Goal: Information Seeking & Learning: Learn about a topic

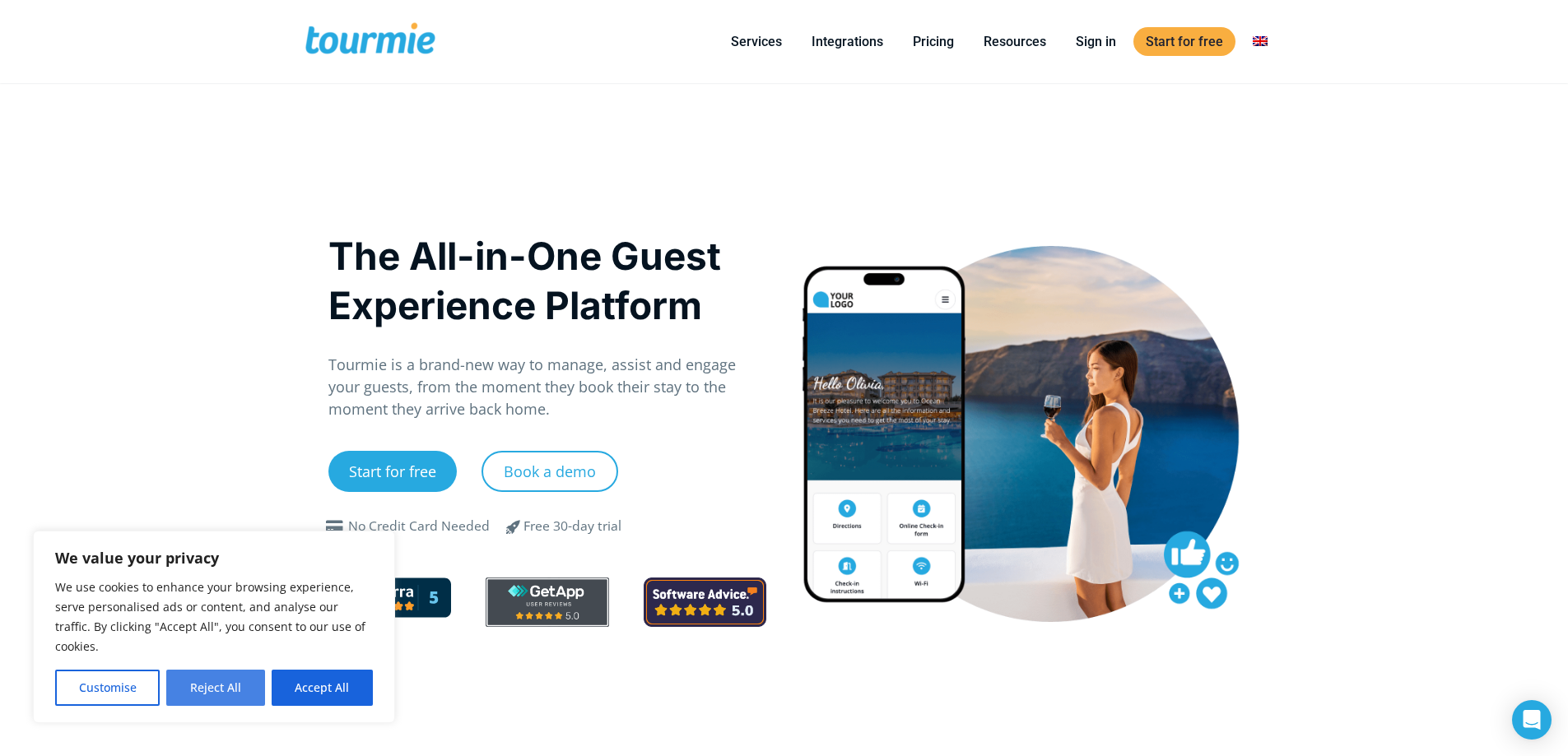
click at [217, 692] on button "Reject All" at bounding box center [215, 688] width 98 height 36
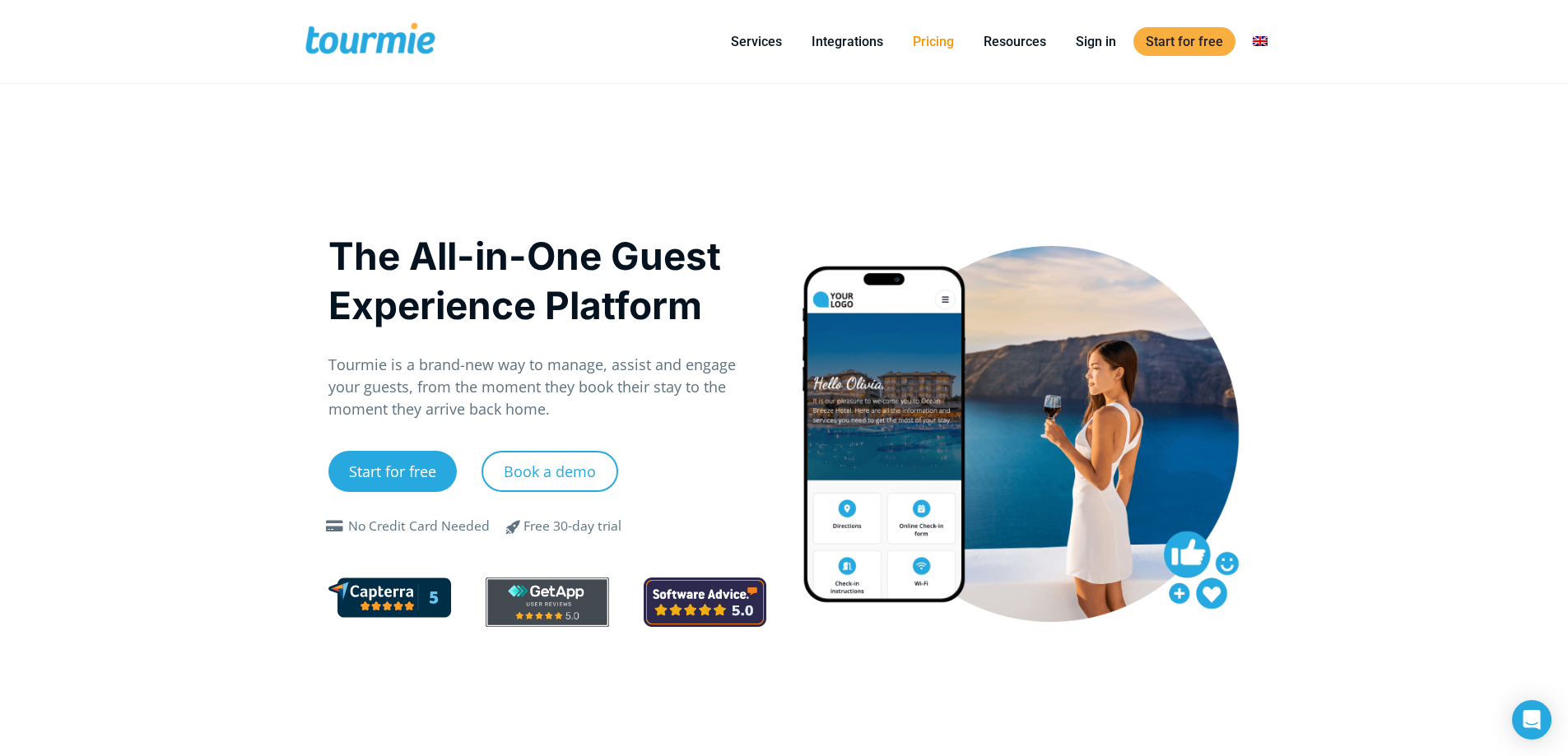
click at [950, 38] on link "Pricing" at bounding box center [934, 41] width 66 height 20
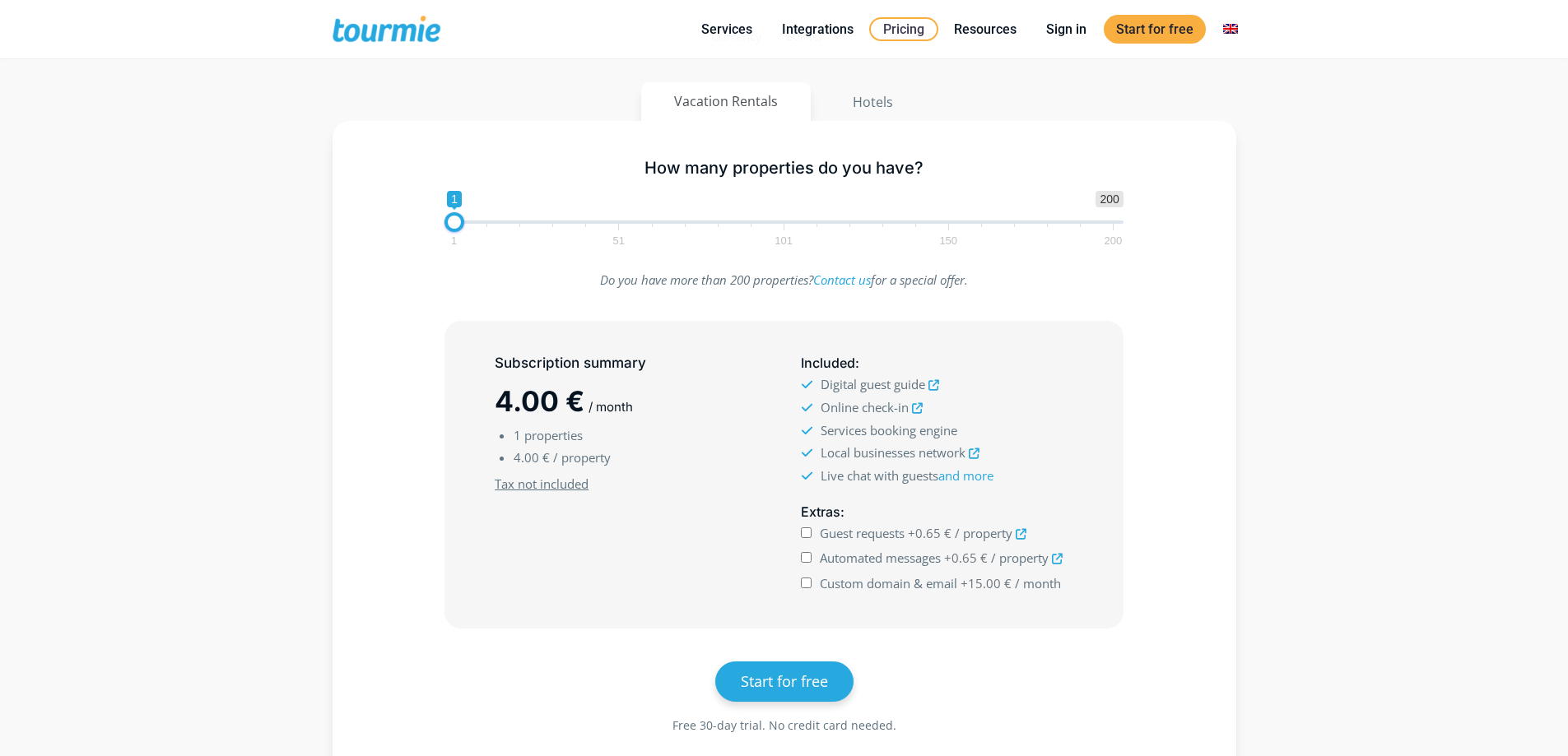
scroll to position [266, 0]
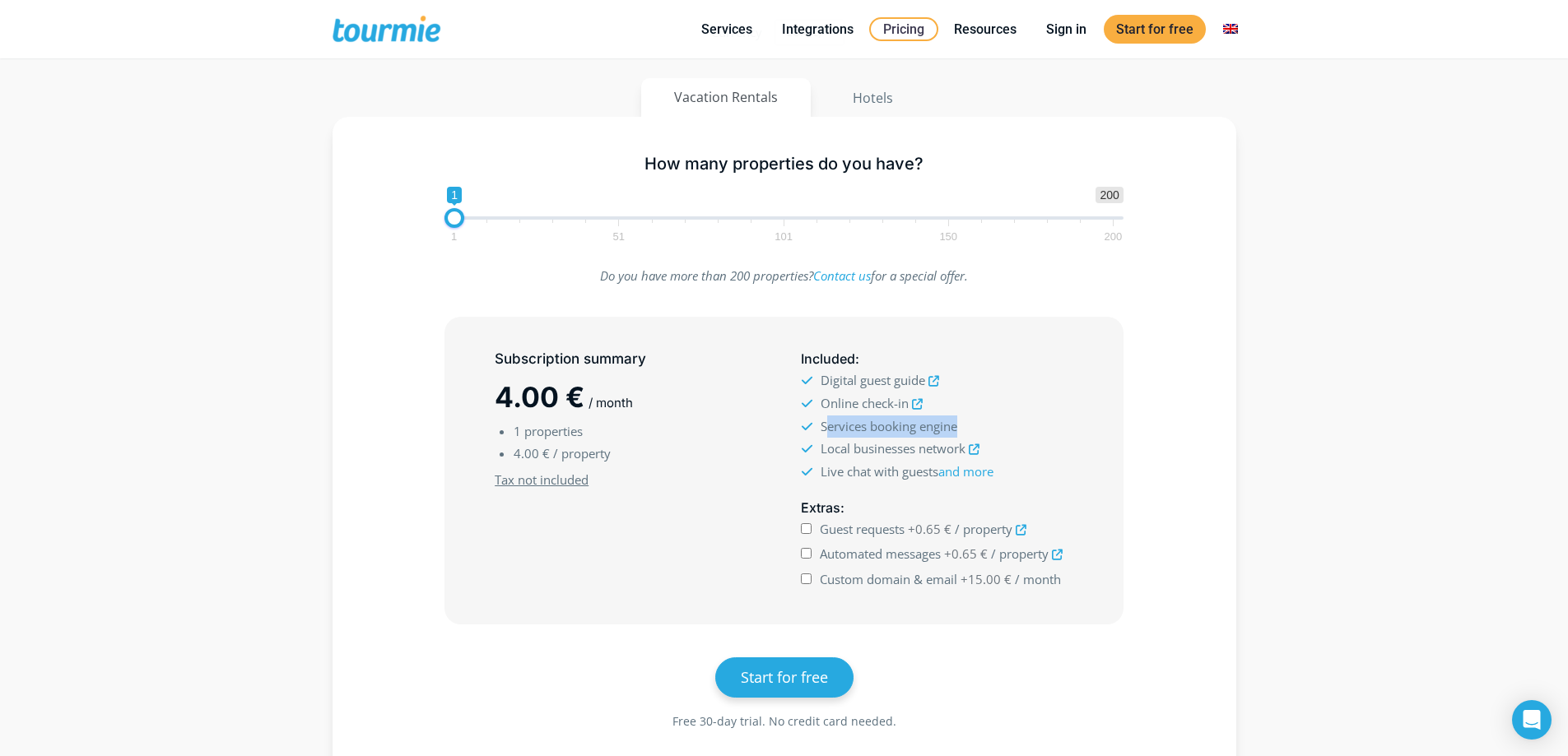
drag, startPoint x: 964, startPoint y: 423, endPoint x: 830, endPoint y: 429, distance: 134.1
click at [830, 429] on li "Services booking engine" at bounding box center [936, 426] width 272 height 22
click at [851, 440] on span "Local businesses network" at bounding box center [893, 448] width 145 height 17
click at [851, 447] on span "Local businesses network" at bounding box center [893, 448] width 145 height 17
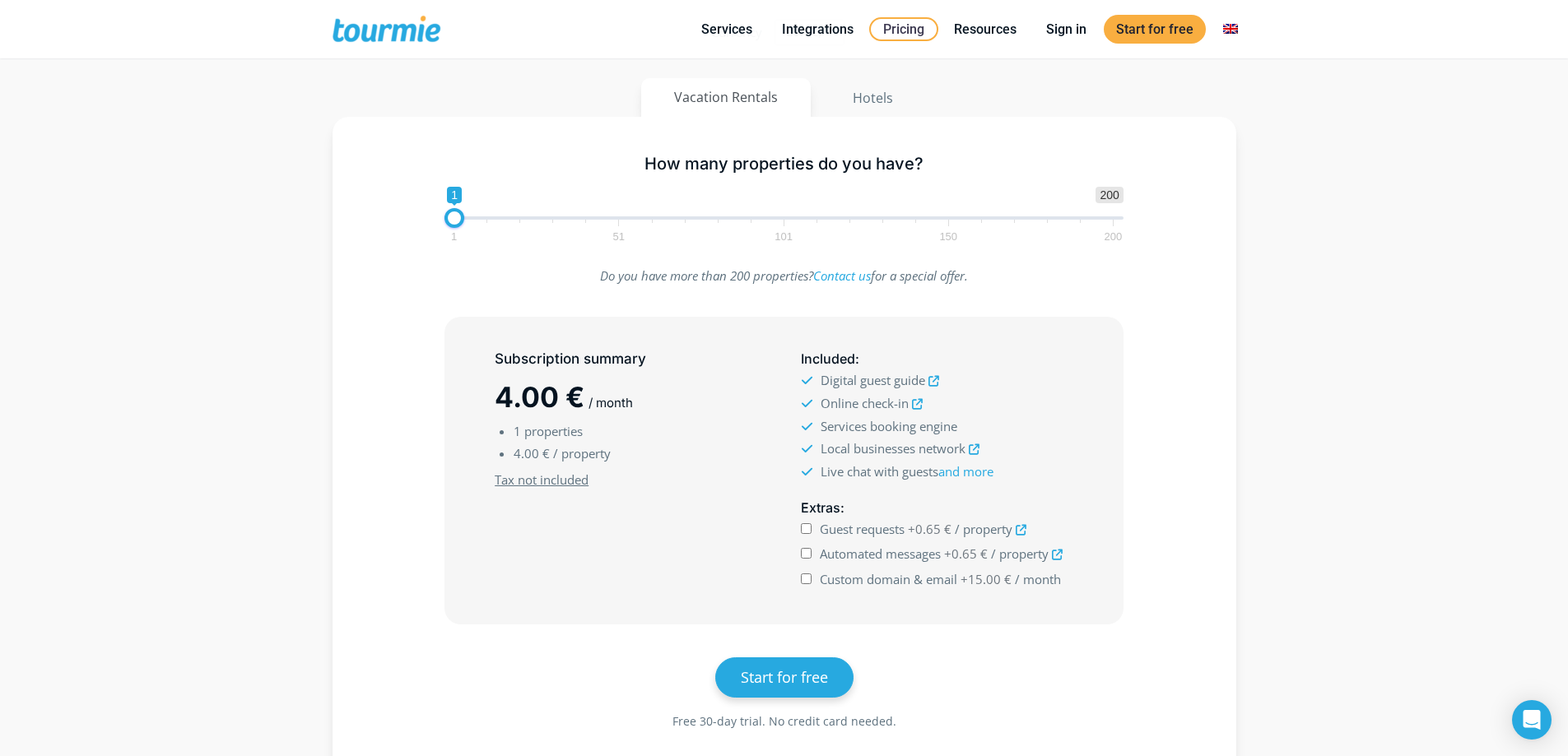
click at [886, 456] on span "Local businesses network" at bounding box center [893, 448] width 145 height 17
click at [864, 473] on span "Live chat with guests and more" at bounding box center [907, 471] width 173 height 17
click at [842, 504] on h5 "Extras :" at bounding box center [936, 508] width 272 height 20
click at [867, 480] on li "Live chat with guests and more" at bounding box center [936, 471] width 272 height 22
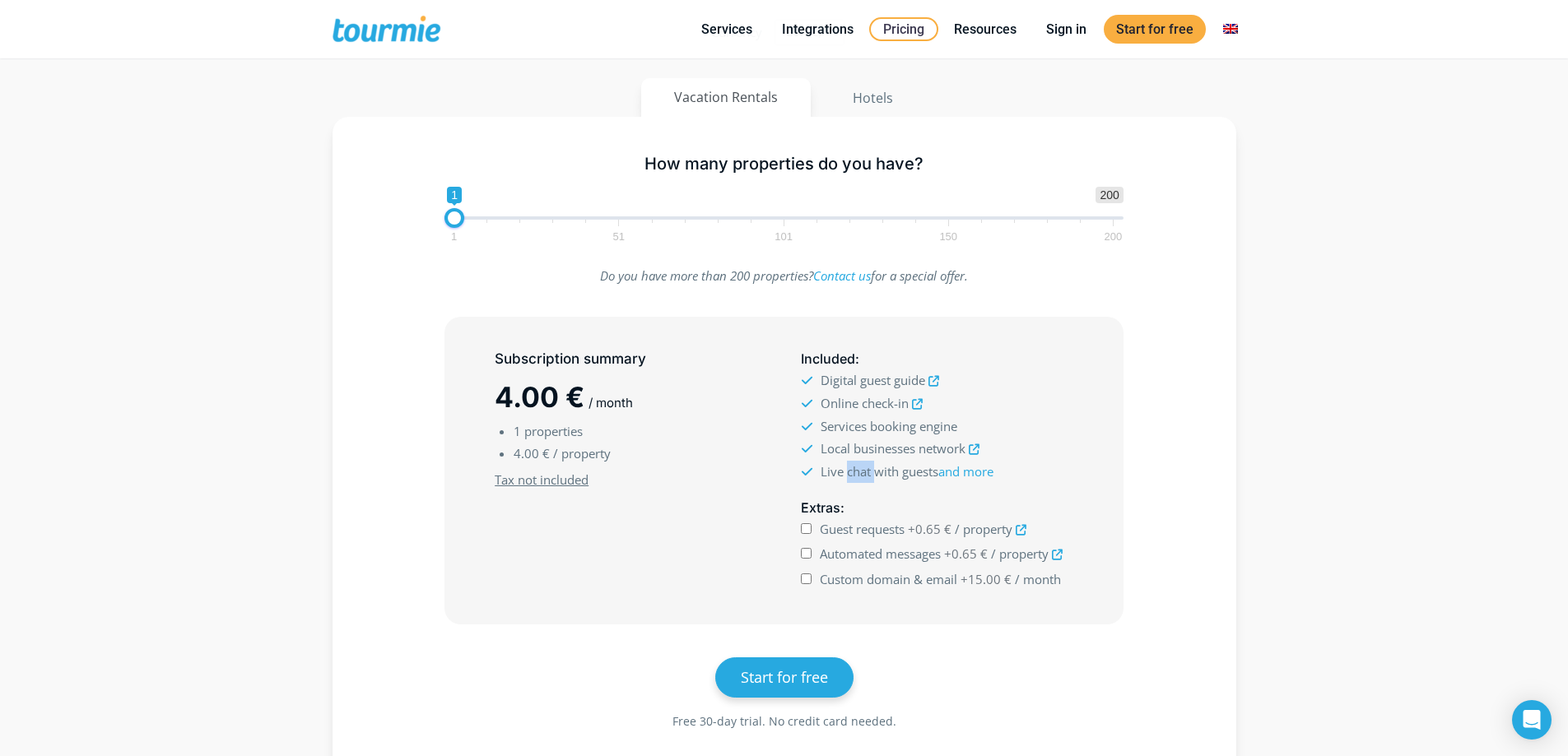
drag, startPoint x: 866, startPoint y: 480, endPoint x: 859, endPoint y: 488, distance: 10.6
click at [865, 480] on li "Live chat with guests and more" at bounding box center [936, 471] width 272 height 22
click at [862, 500] on h5 "Extras :" at bounding box center [936, 508] width 272 height 20
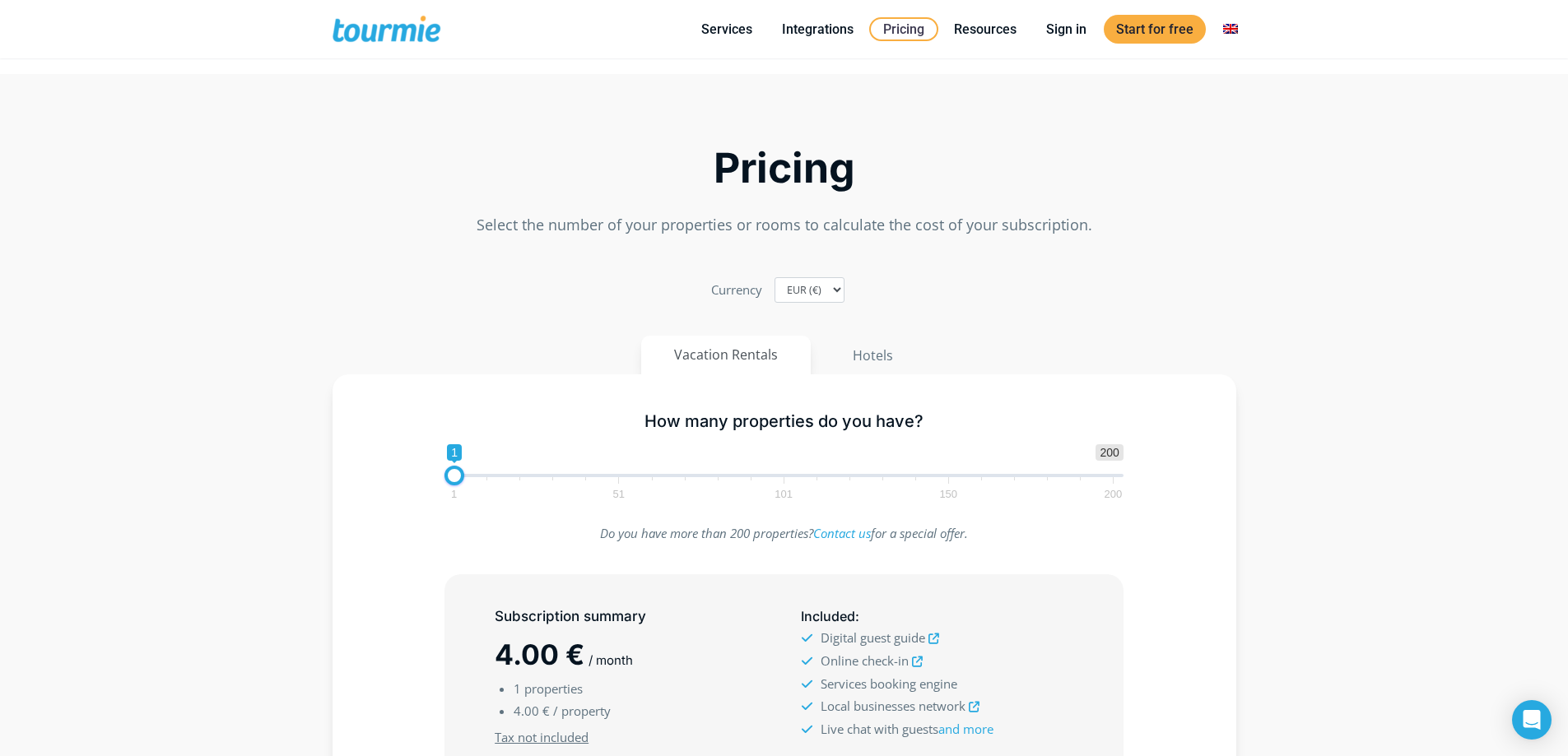
scroll to position [0, 0]
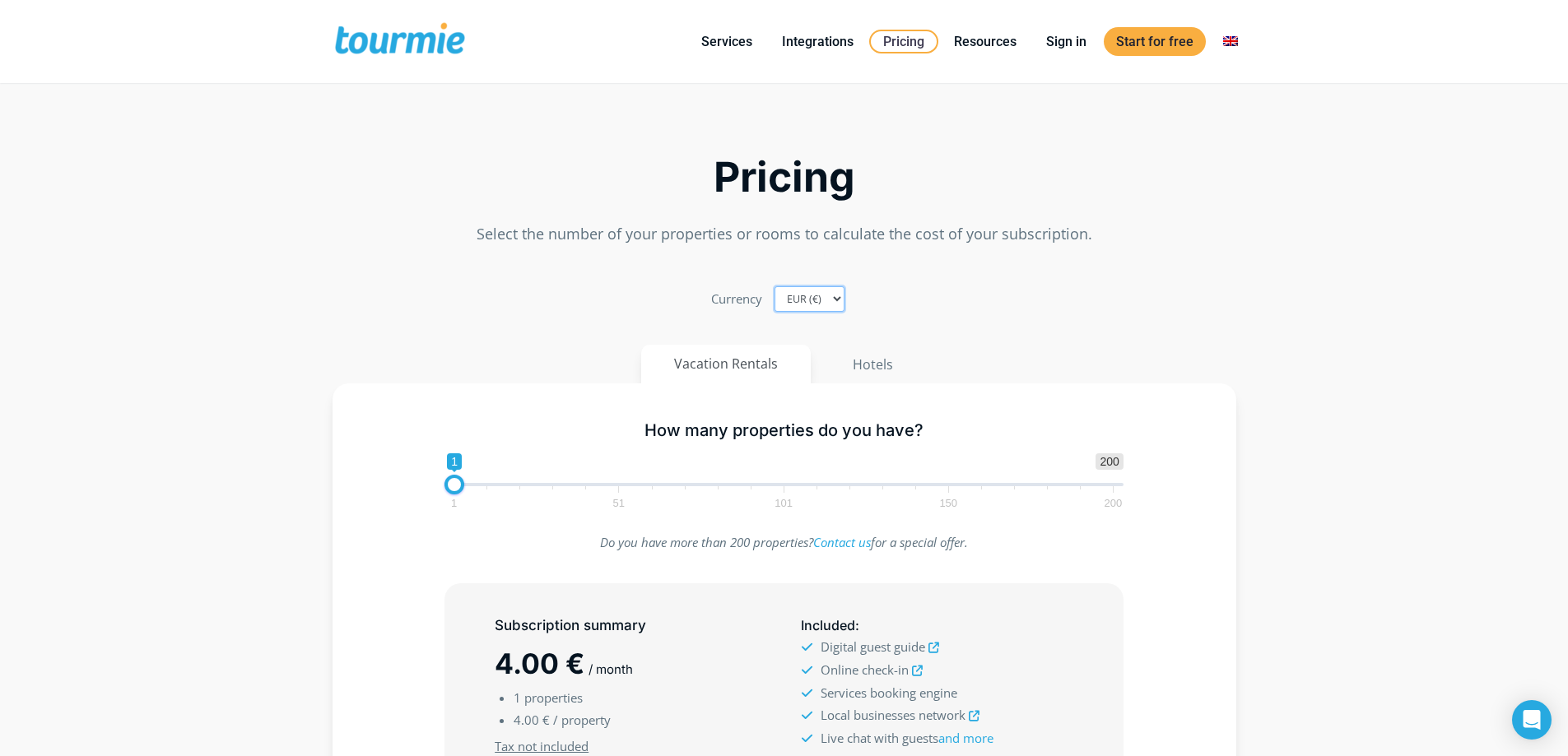
click at [801, 303] on select "EUR (€) USD ($) GBP (£)" at bounding box center [809, 299] width 70 height 26
drag, startPoint x: 801, startPoint y: 303, endPoint x: 809, endPoint y: 299, distance: 8.9
click at [801, 303] on select "EUR (€) USD ($) GBP (£)" at bounding box center [809, 299] width 70 height 26
drag, startPoint x: 1001, startPoint y: 278, endPoint x: 877, endPoint y: 71, distance: 241.3
click at [1002, 278] on div "Pricing Select the number of your properties or rooms to calculate the cost of …" at bounding box center [784, 580] width 938 height 969
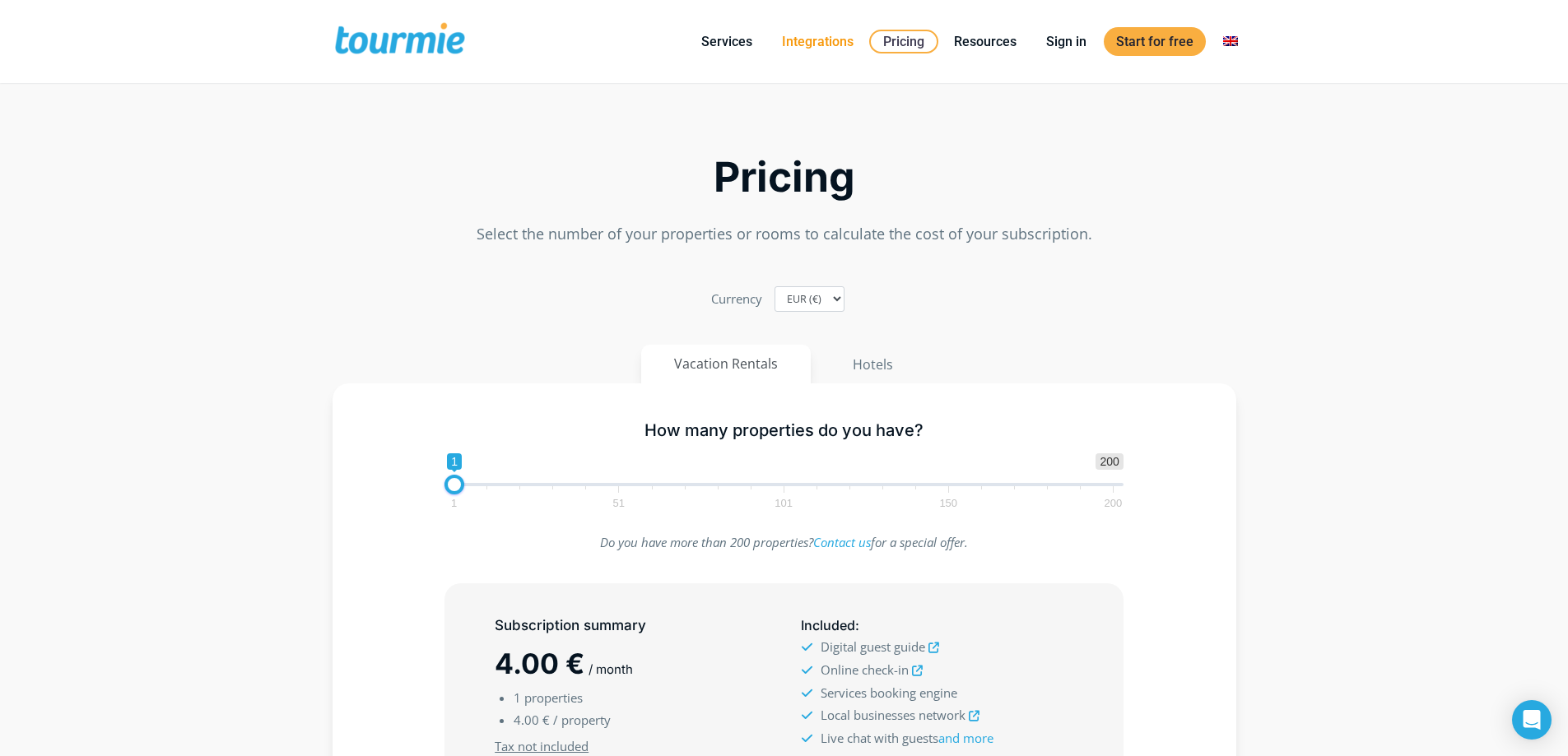
click at [808, 36] on link "Integrations" at bounding box center [817, 41] width 97 height 20
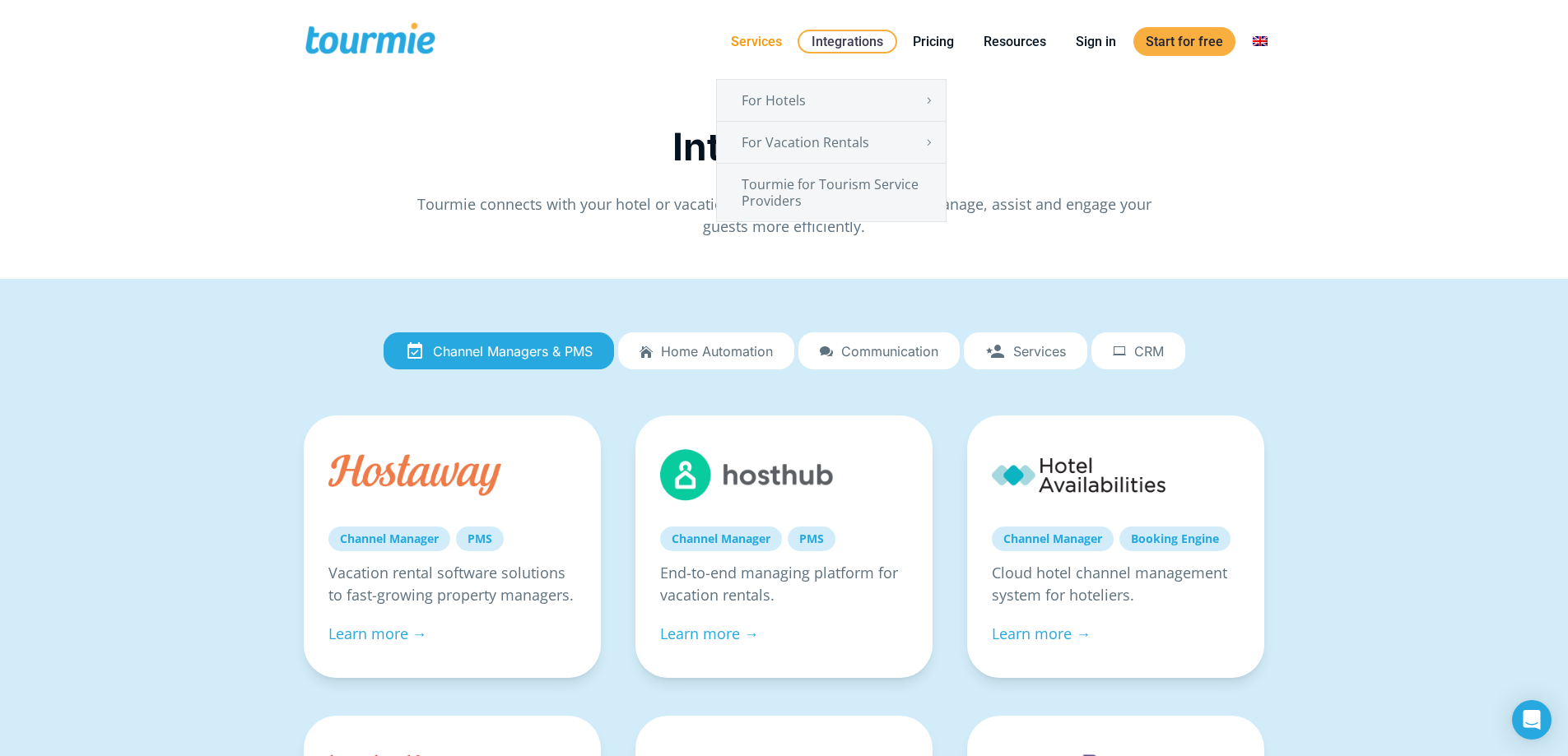
click at [761, 33] on link "Services" at bounding box center [756, 41] width 75 height 20
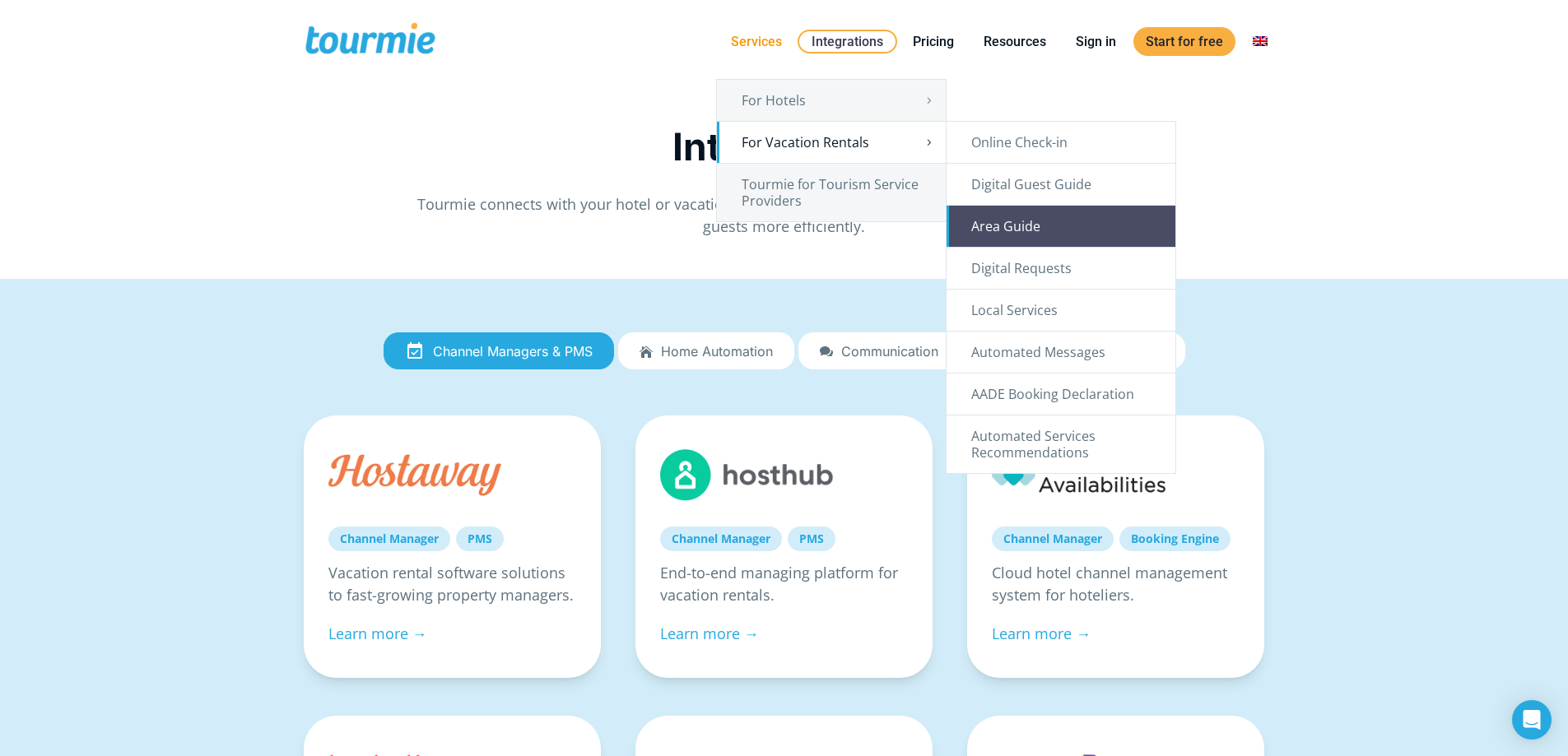
click at [1046, 232] on link "Area Guide" at bounding box center [1061, 226] width 229 height 41
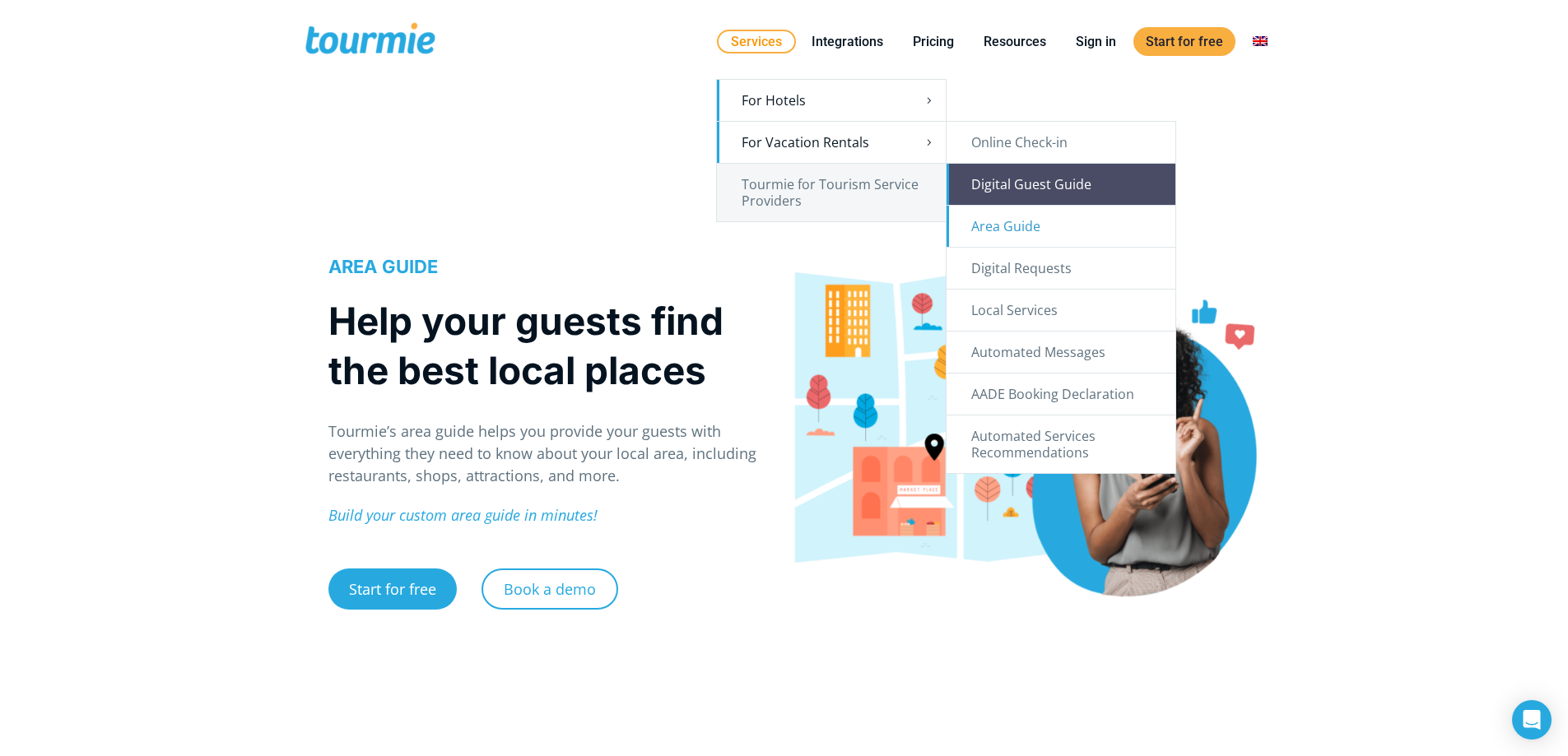
click at [1020, 189] on link "Digital Guest Guide" at bounding box center [1061, 185] width 229 height 41
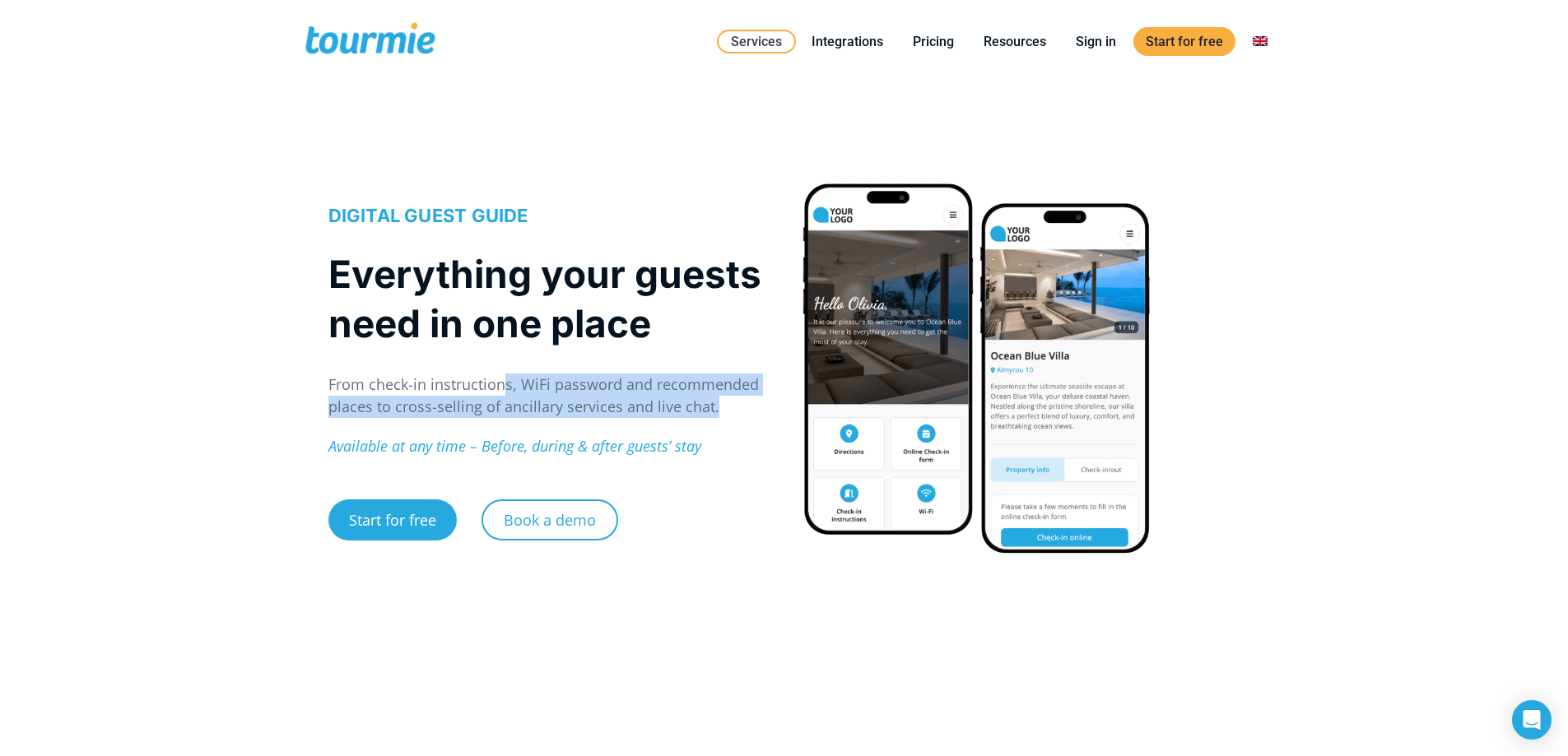
drag, startPoint x: 721, startPoint y: 406, endPoint x: 500, endPoint y: 390, distance: 221.6
click at [500, 390] on p "From check-in instructions, WiFi password and recommended places to cross-selli…" at bounding box center [548, 396] width 438 height 44
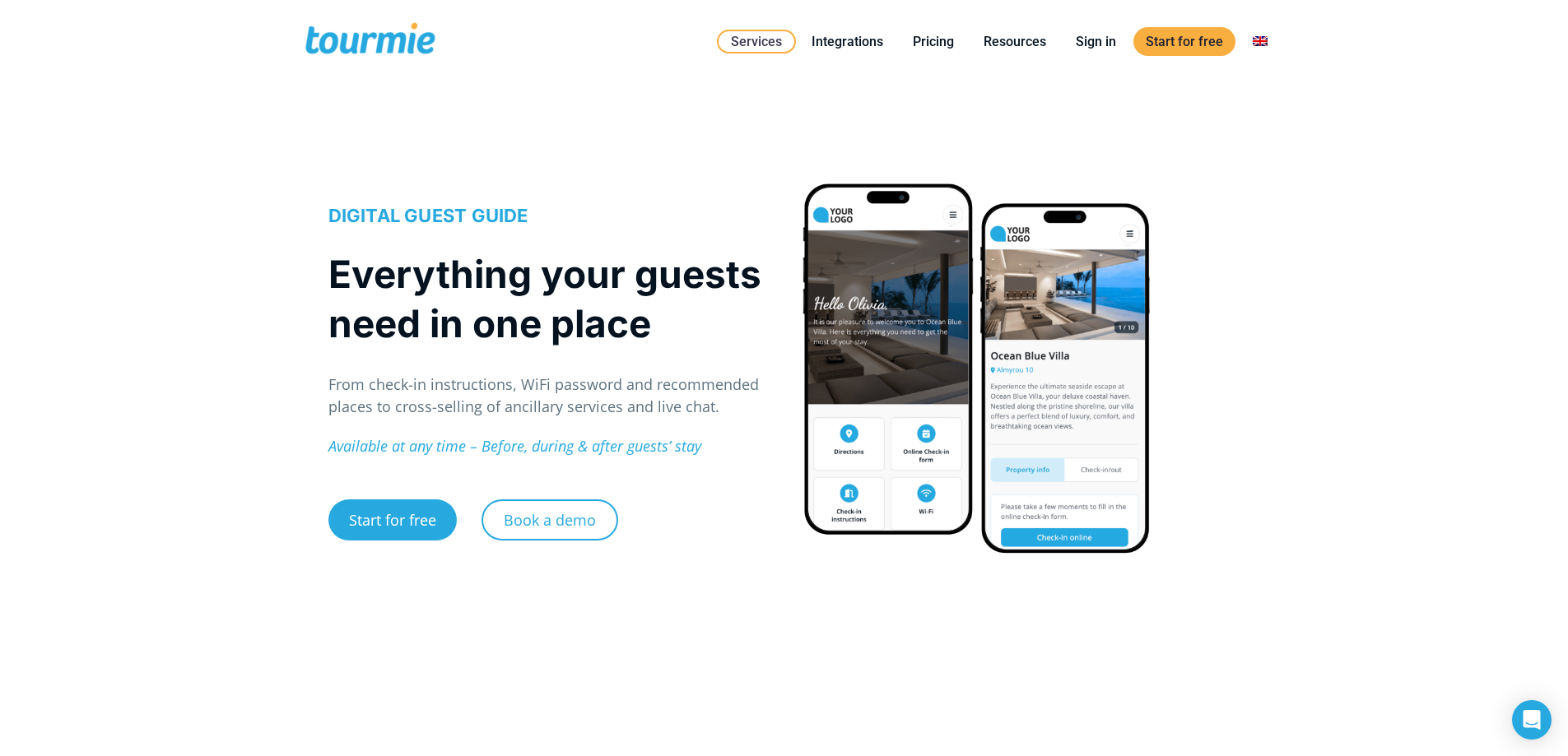
click at [360, 34] on span at bounding box center [370, 42] width 135 height 39
